Goal: Find specific page/section: Find specific page/section

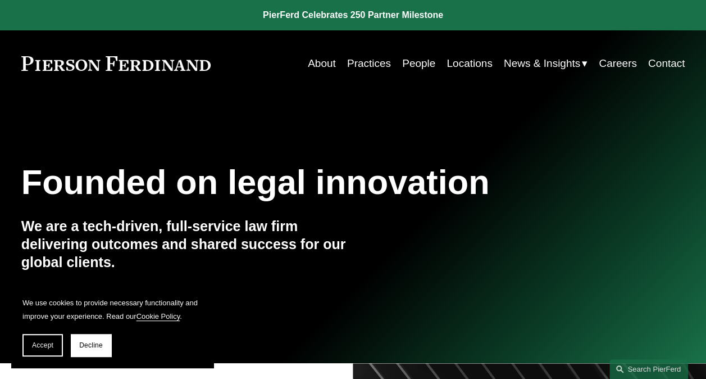
click at [411, 63] on link "People" at bounding box center [418, 63] width 33 height 21
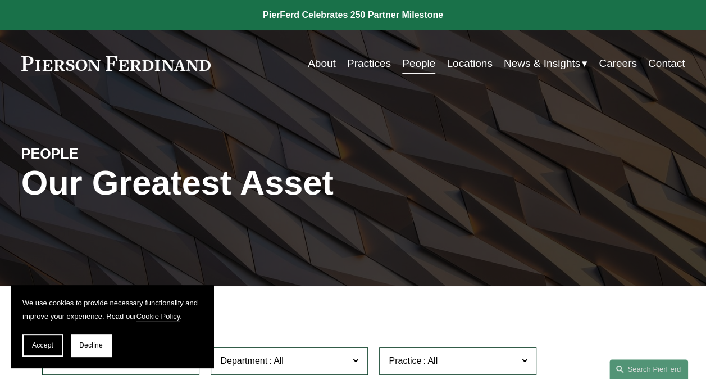
click at [464, 64] on link "Locations" at bounding box center [470, 63] width 46 height 21
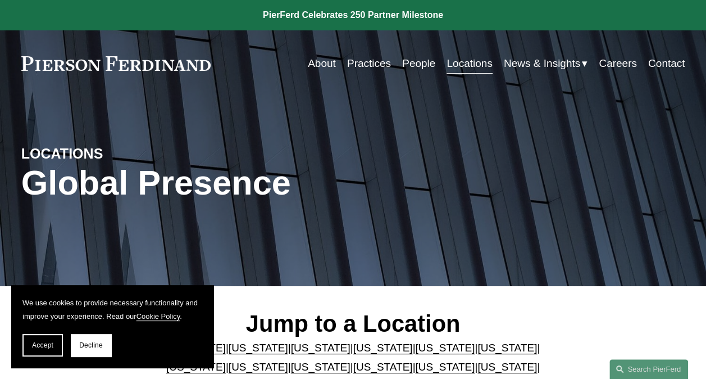
click at [415, 63] on link "People" at bounding box center [418, 63] width 33 height 21
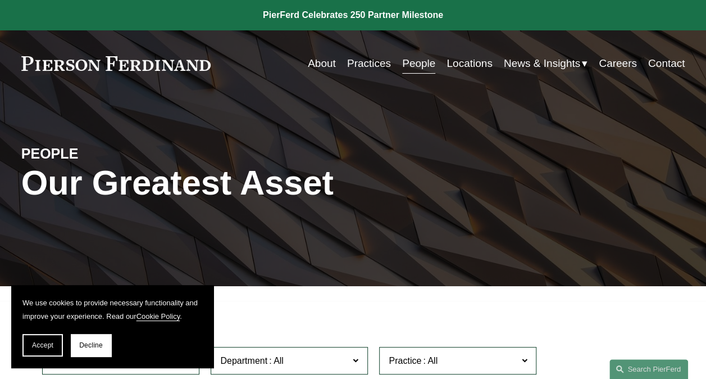
scroll to position [254, 0]
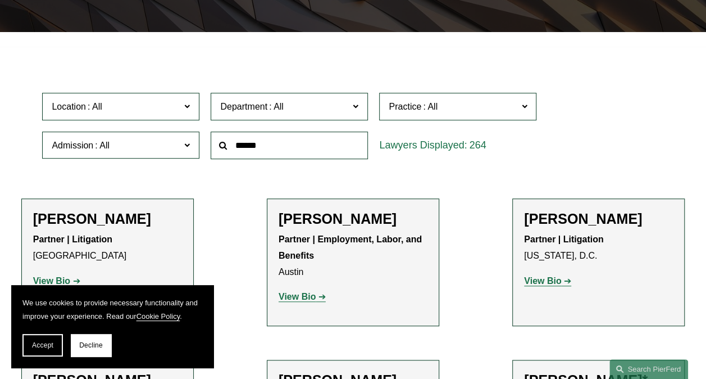
click at [274, 146] on input "text" at bounding box center [289, 146] width 157 height 28
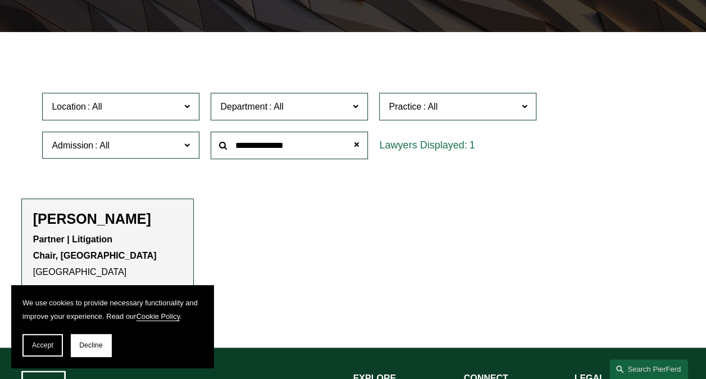
type input "**********"
drag, startPoint x: 221, startPoint y: 150, endPoint x: 318, endPoint y: 237, distance: 130.1
click at [318, 237] on ul "Filter Location All Atlanta Austin Bellevue Boston Charlotte Chicago Cincinnati…" at bounding box center [353, 189] width 706 height 273
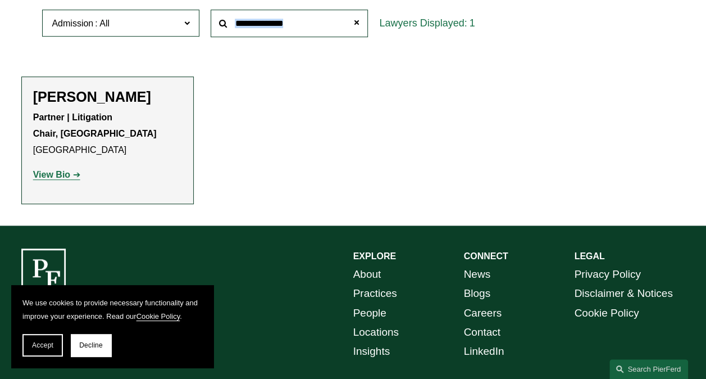
scroll to position [378, 0]
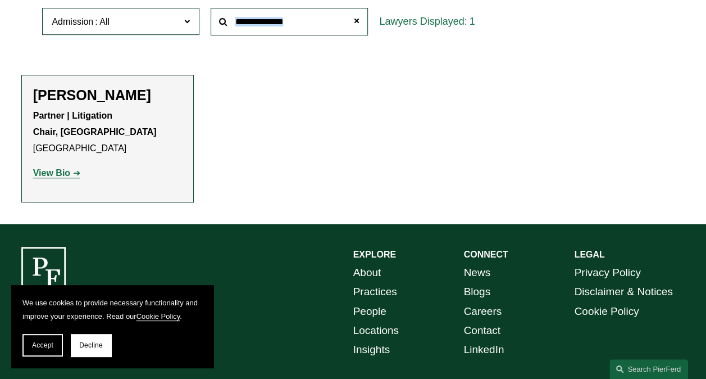
click at [64, 173] on strong "View Bio" at bounding box center [51, 173] width 37 height 10
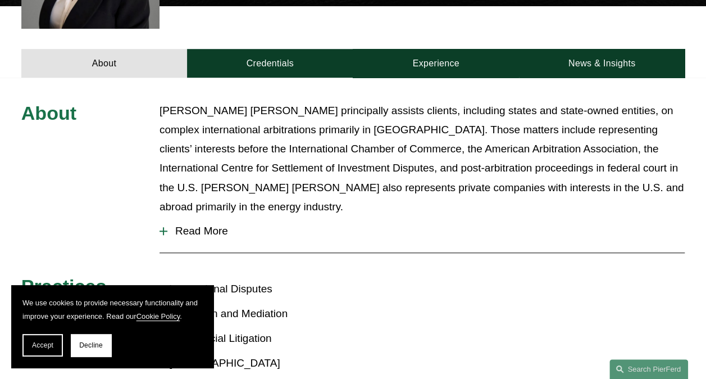
scroll to position [409, 0]
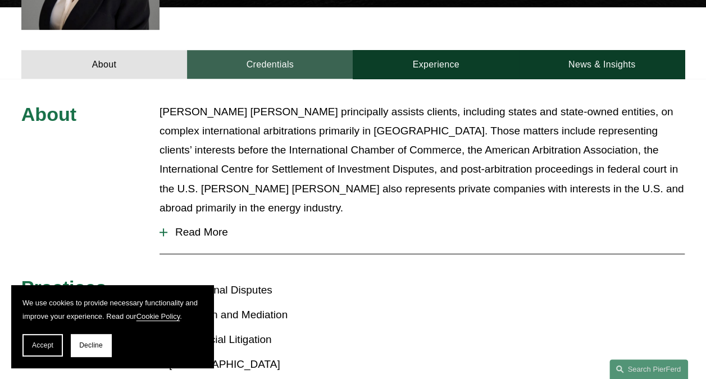
click at [266, 70] on link "Credentials" at bounding box center [270, 64] width 166 height 29
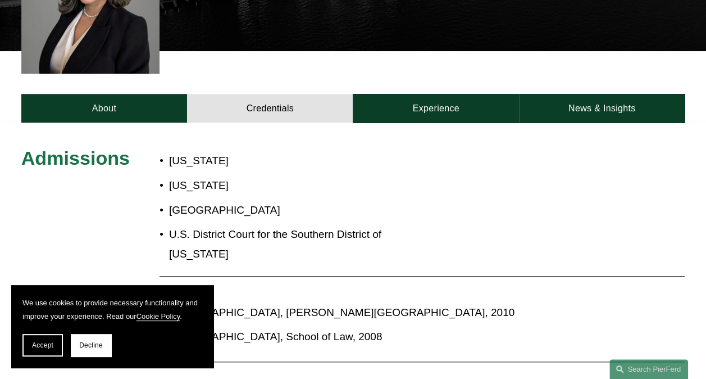
scroll to position [301, 0]
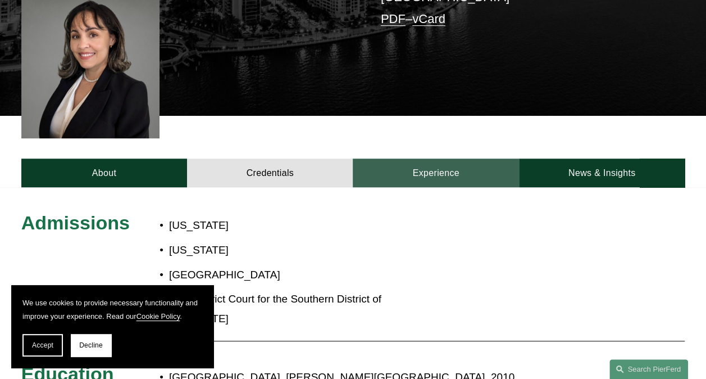
click at [441, 173] on link "Experience" at bounding box center [436, 172] width 166 height 29
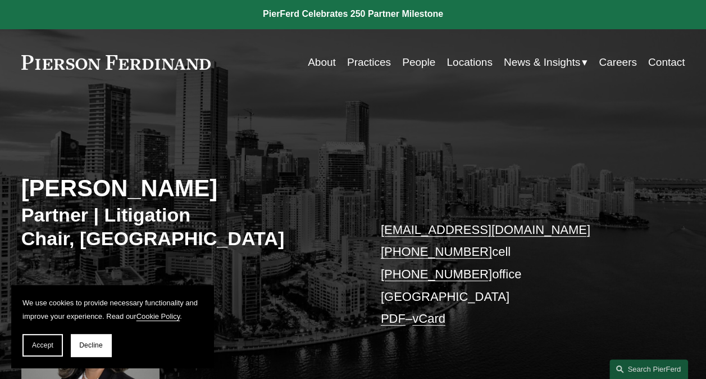
scroll to position [0, 0]
